Goal: Transaction & Acquisition: Purchase product/service

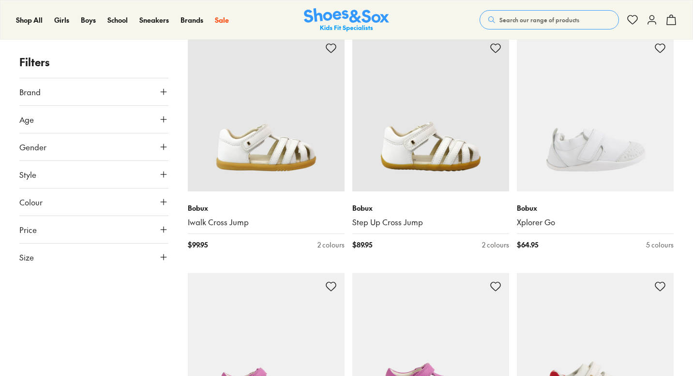
scroll to position [162, 0]
click at [161, 258] on icon at bounding box center [165, 257] width 10 height 10
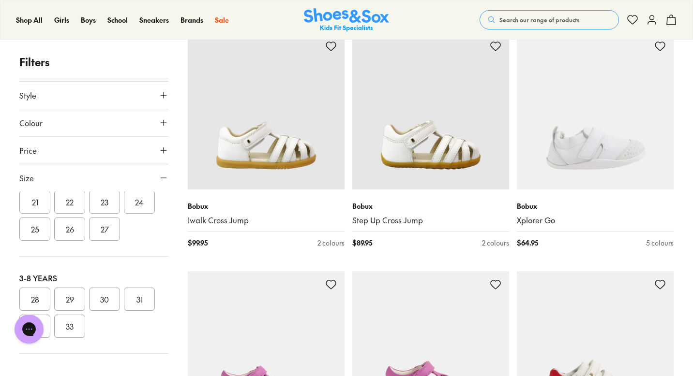
scroll to position [80, 0]
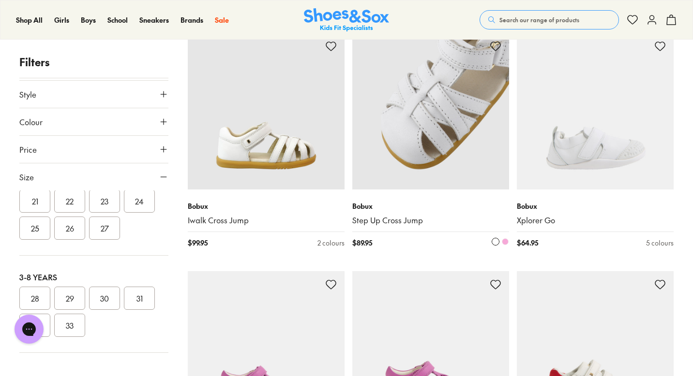
click at [400, 158] on img at bounding box center [430, 111] width 157 height 157
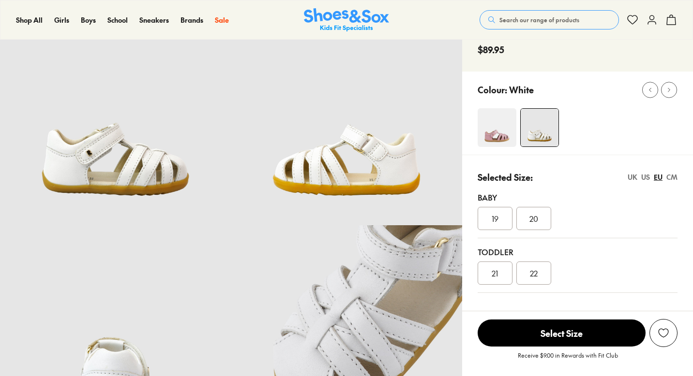
select select "*"
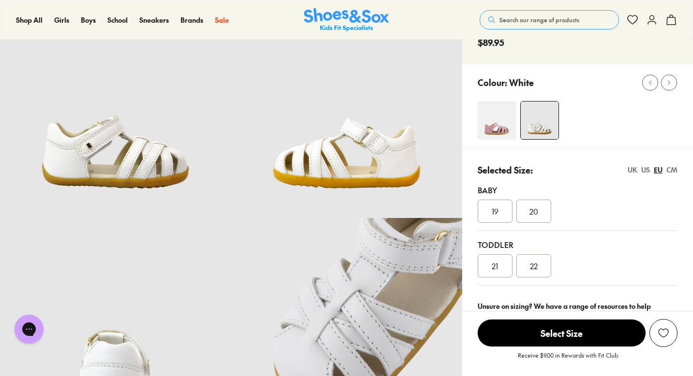
click at [672, 168] on div "CM" at bounding box center [671, 170] width 11 height 10
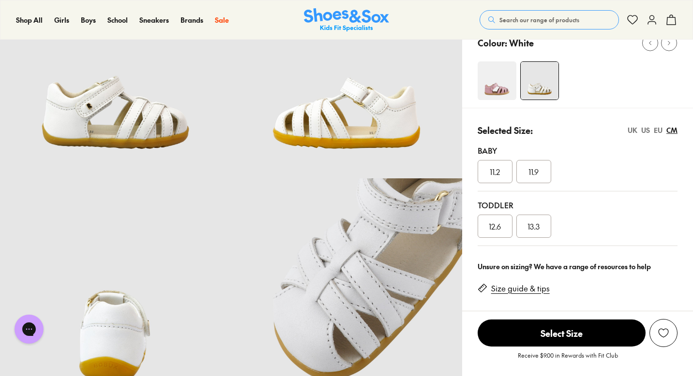
scroll to position [112, 0]
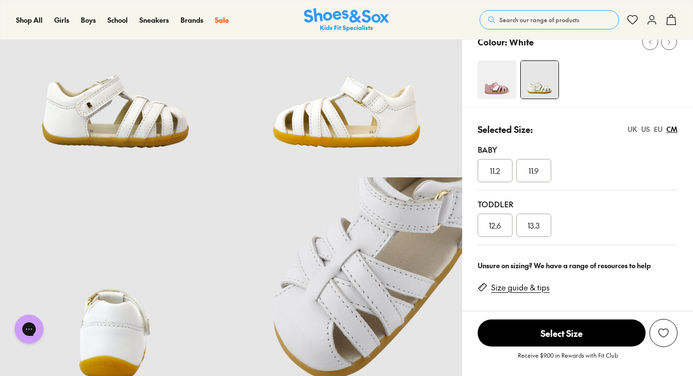
click at [532, 289] on link "Size guide & tips" at bounding box center [520, 287] width 59 height 11
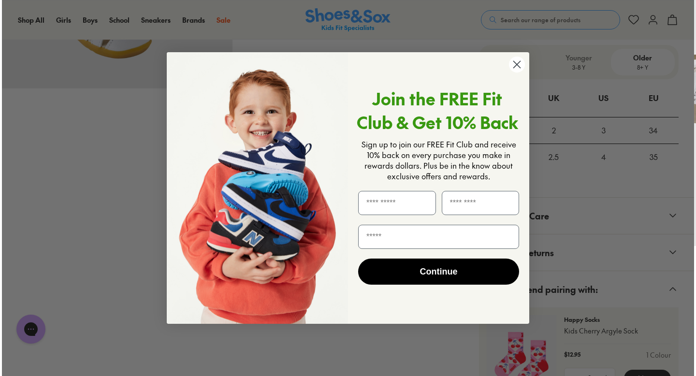
scroll to position [666, 0]
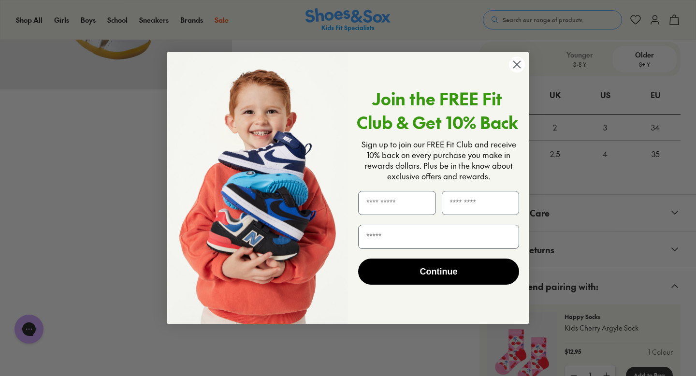
click at [517, 70] on circle "Close dialog" at bounding box center [517, 65] width 16 height 16
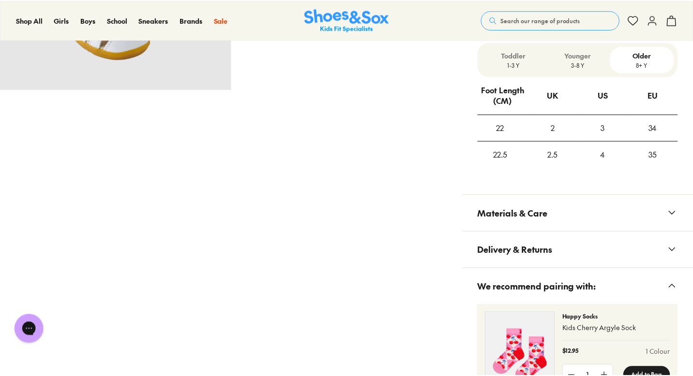
scroll to position [663, 0]
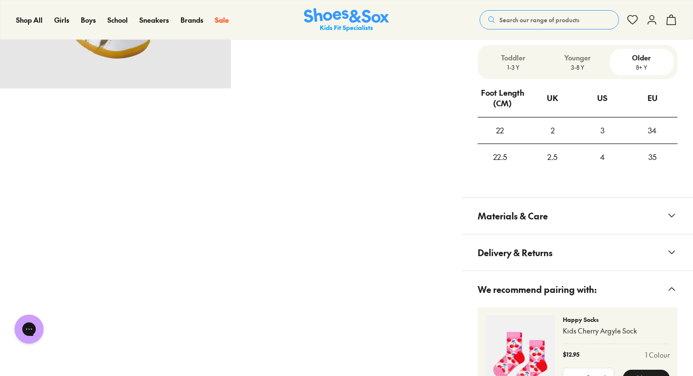
click at [515, 65] on p "1-3 Y" at bounding box center [513, 67] width 56 height 9
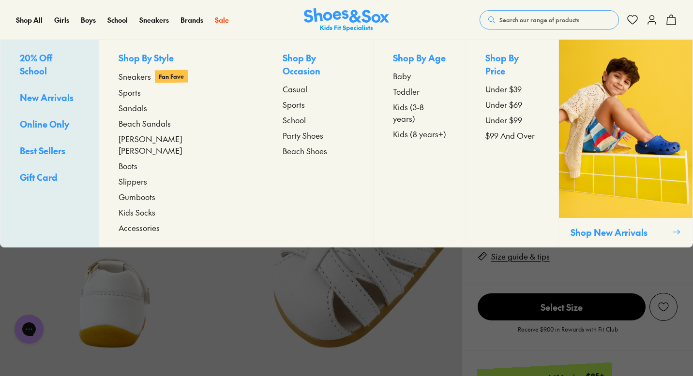
scroll to position [112, 0]
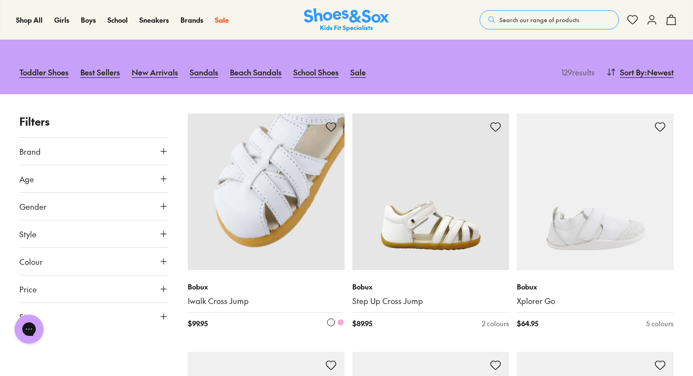
click at [297, 227] on img at bounding box center [266, 192] width 157 height 157
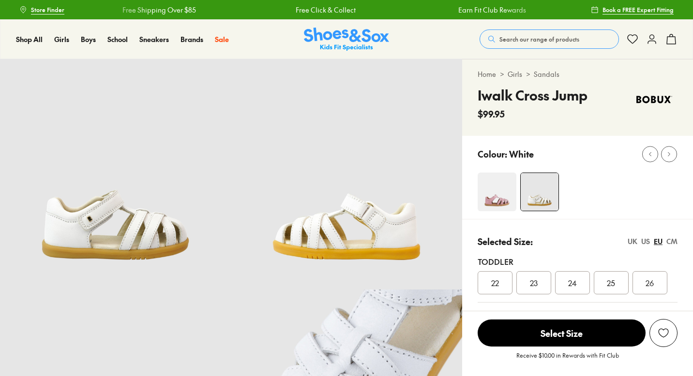
select select "*"
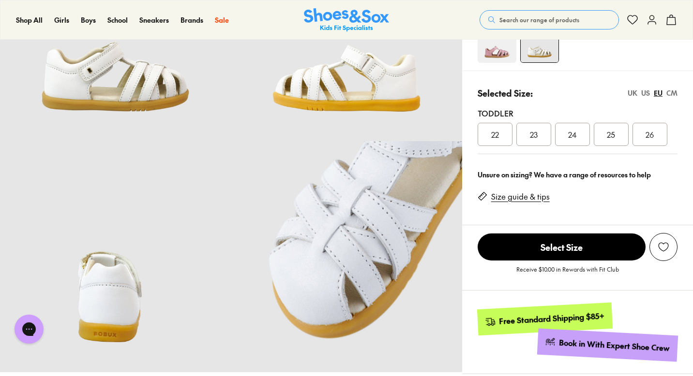
click at [515, 198] on link "Size guide & tips" at bounding box center [520, 197] width 59 height 11
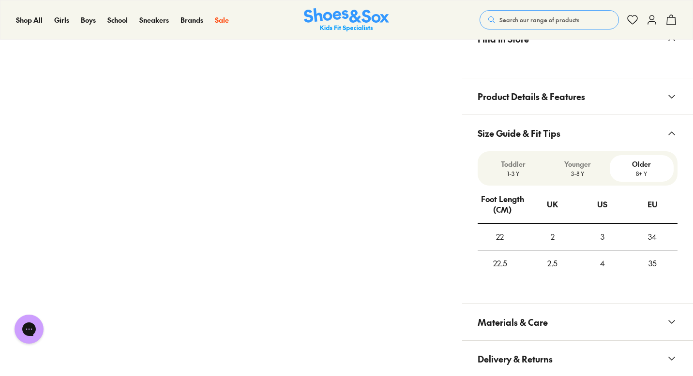
scroll to position [608, 0]
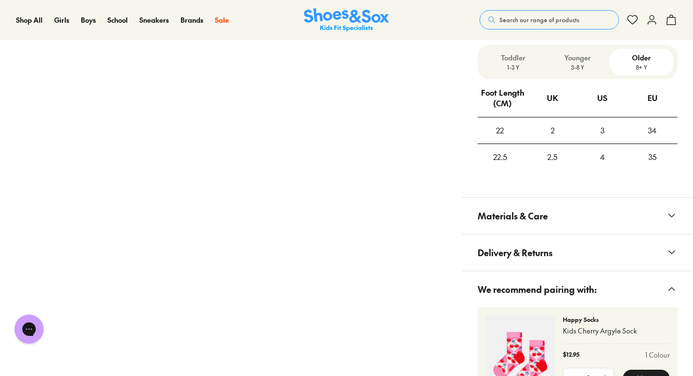
click at [517, 69] on p "1-3 Y" at bounding box center [513, 67] width 56 height 9
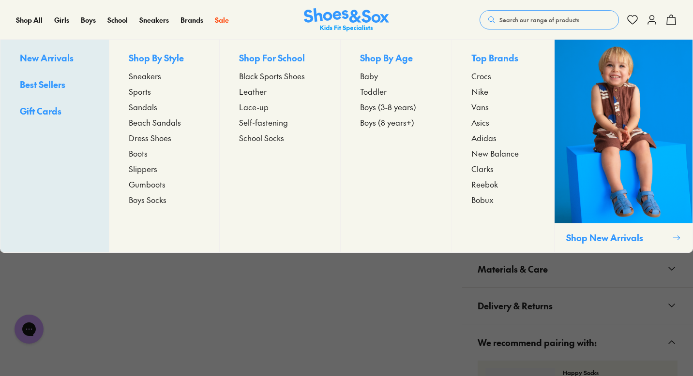
click at [368, 91] on span "Toddler" at bounding box center [373, 92] width 27 height 12
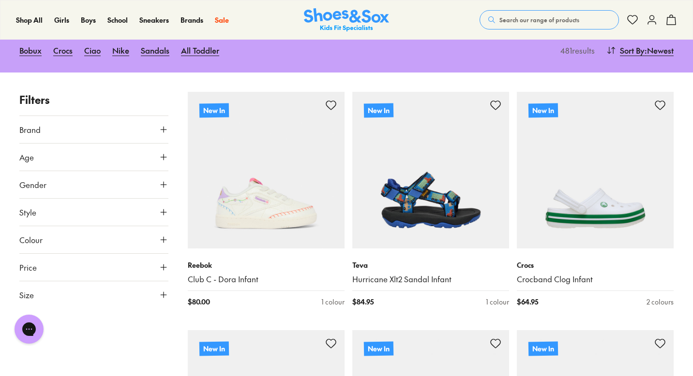
click at [162, 128] on icon at bounding box center [164, 130] width 10 height 10
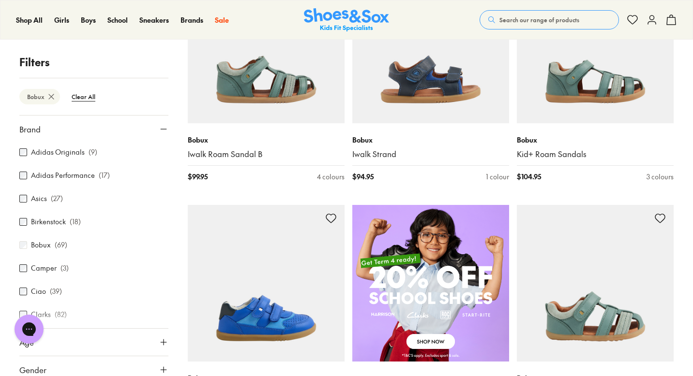
scroll to position [487, 0]
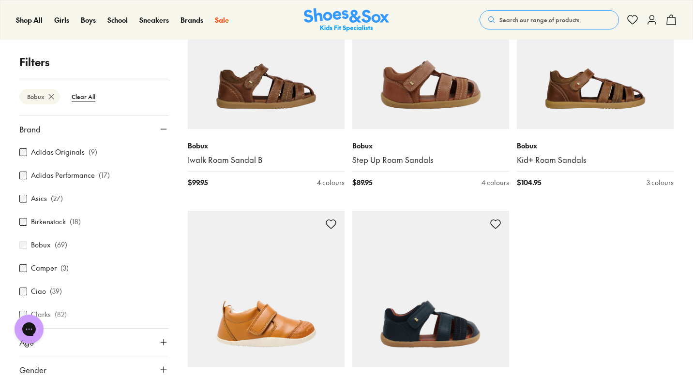
type input "***"
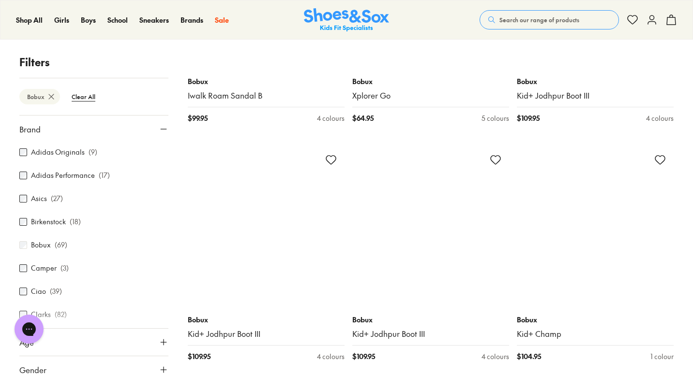
scroll to position [2928, 0]
